Goal: Information Seeking & Learning: Learn about a topic

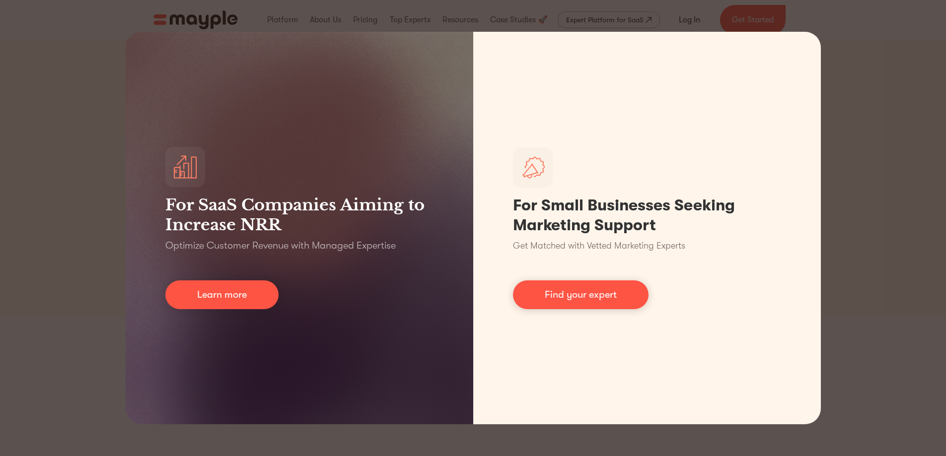
click at [889, 49] on div "For SaaS Companies Aiming to Increase NRR Optimize Customer Revenue with Manage…" at bounding box center [473, 228] width 946 height 456
click at [886, 106] on div "For SaaS Companies Aiming to Increase NRR Optimize Customer Revenue with Manage…" at bounding box center [473, 228] width 946 height 456
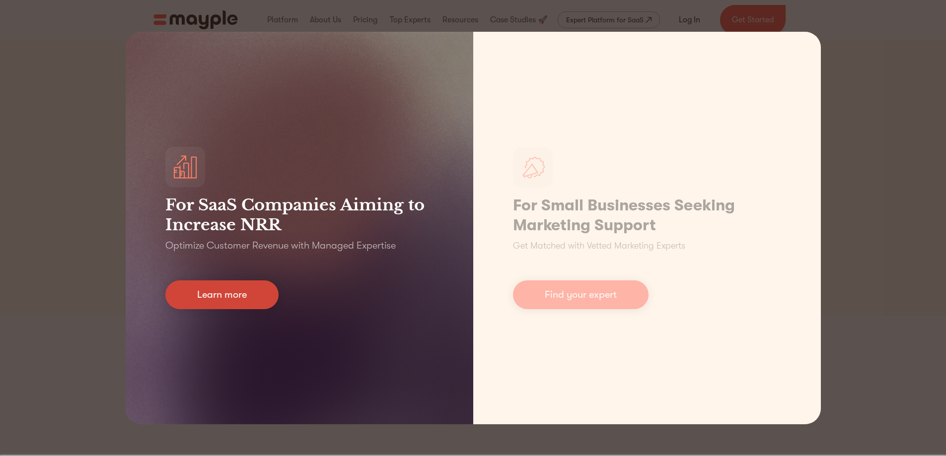
click at [247, 299] on link "Learn more" at bounding box center [221, 295] width 113 height 29
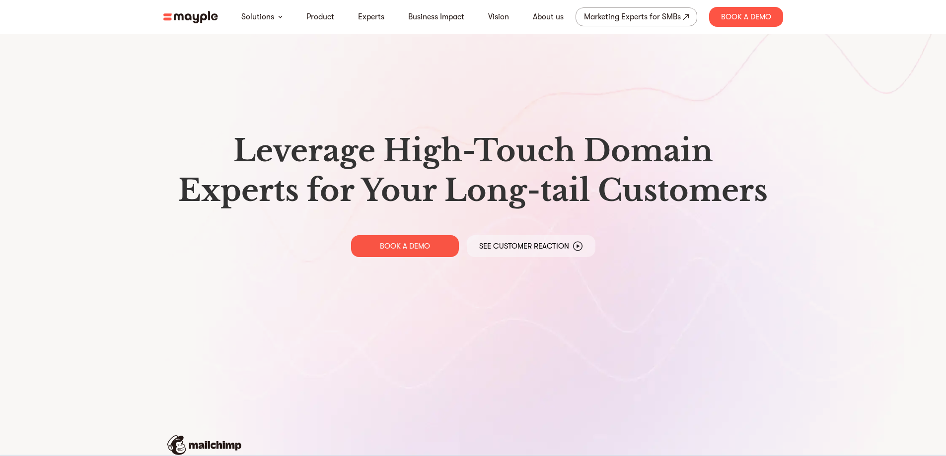
click at [199, 16] on img at bounding box center [190, 17] width 55 height 12
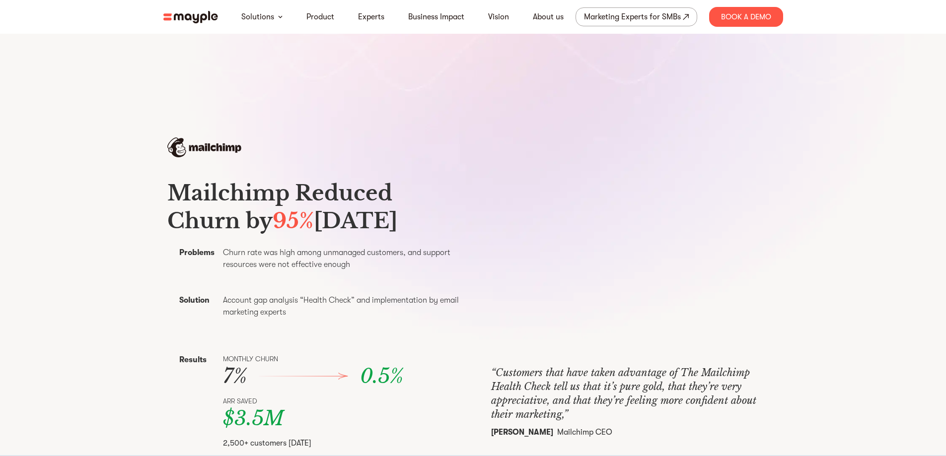
click at [886, 30] on header "Solutions Product Experts Business Impact Vision About us Marketing Experts for…" at bounding box center [473, 17] width 946 height 34
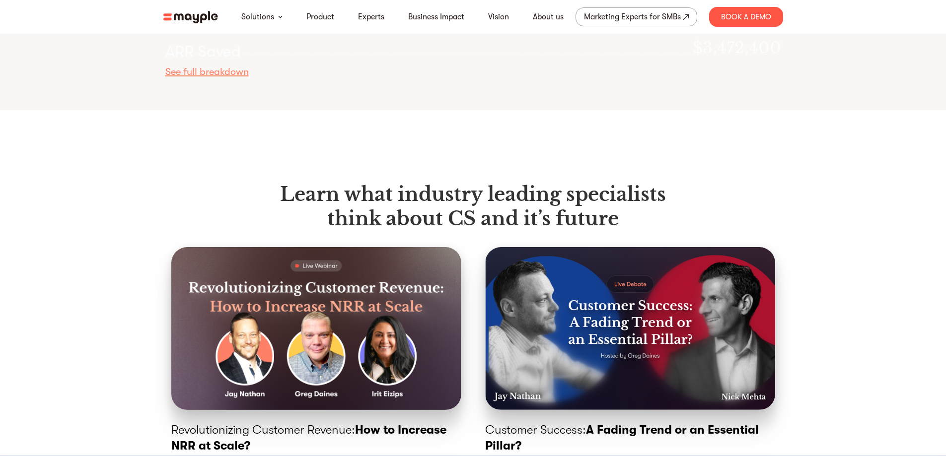
scroll to position [3378, 0]
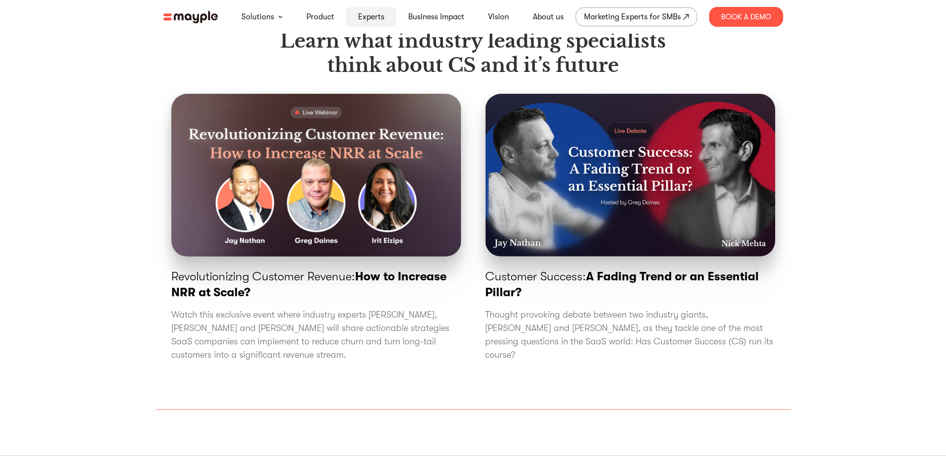
click at [378, 16] on link "Experts" at bounding box center [371, 17] width 26 height 12
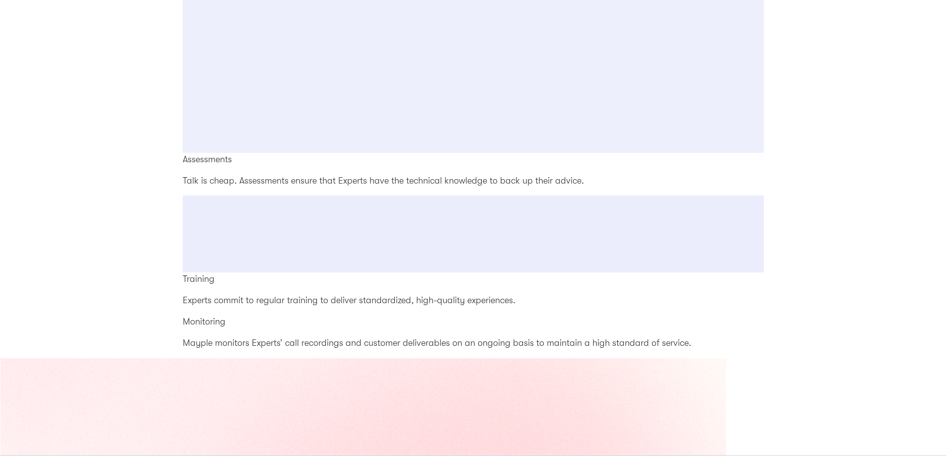
scroll to position [1937, 0]
